Goal: Navigation & Orientation: Understand site structure

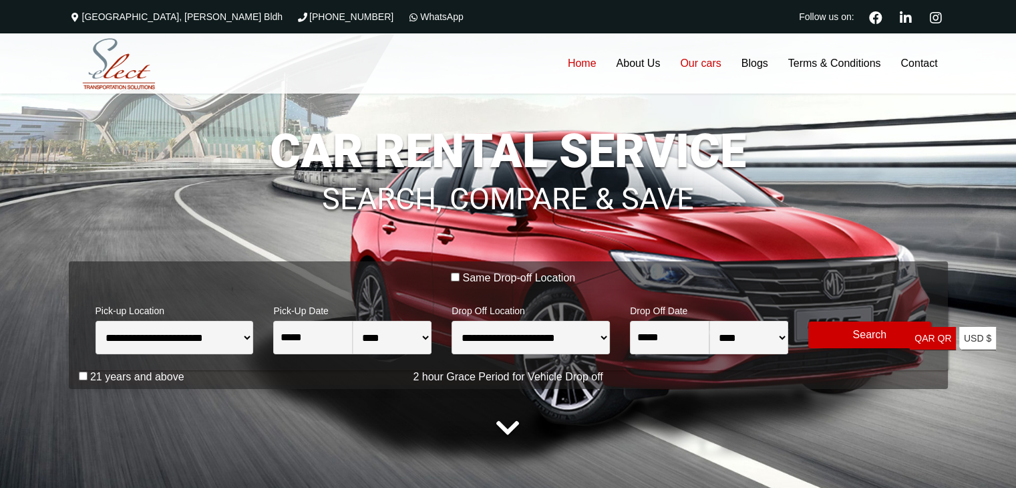
click at [687, 66] on link "Our cars" at bounding box center [700, 63] width 61 height 60
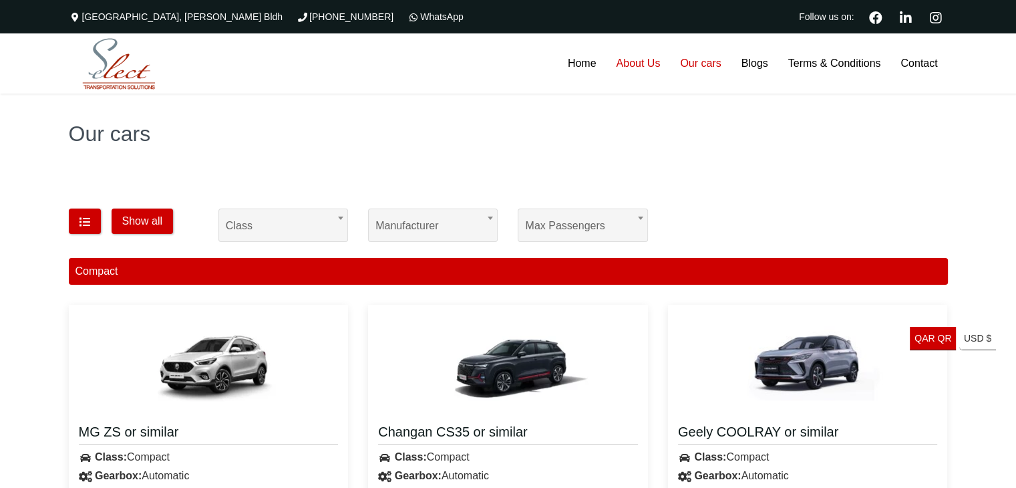
click at [625, 64] on link "About Us" at bounding box center [638, 63] width 64 height 60
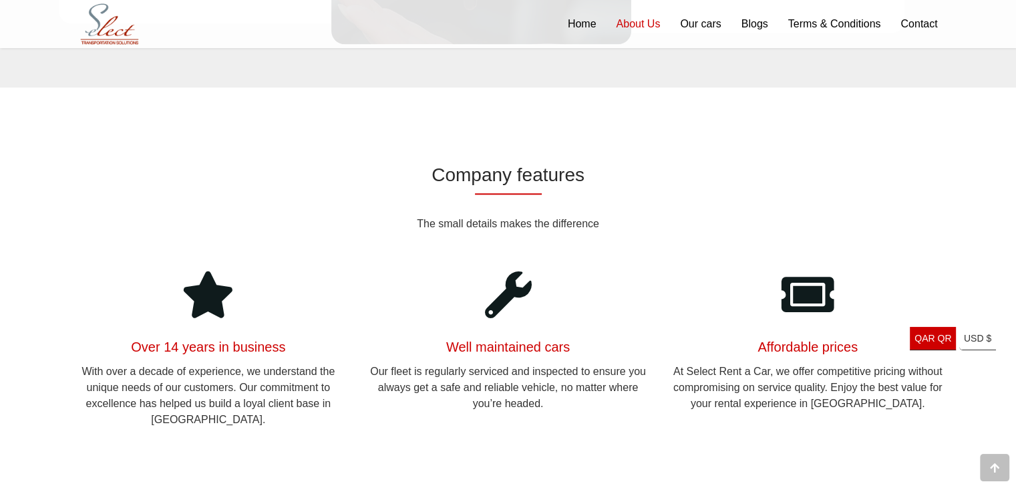
scroll to position [1424, 0]
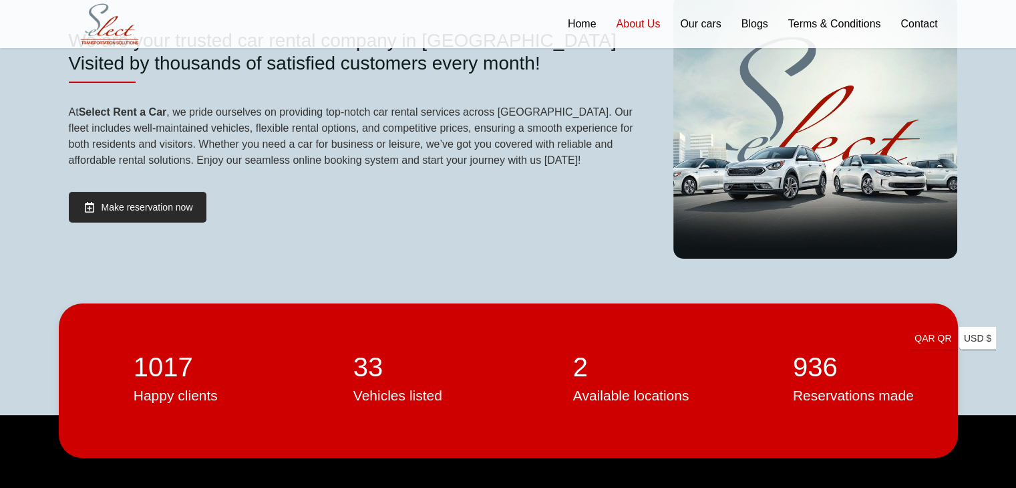
scroll to position [0, 0]
